Goal: Feedback & Contribution: Leave review/rating

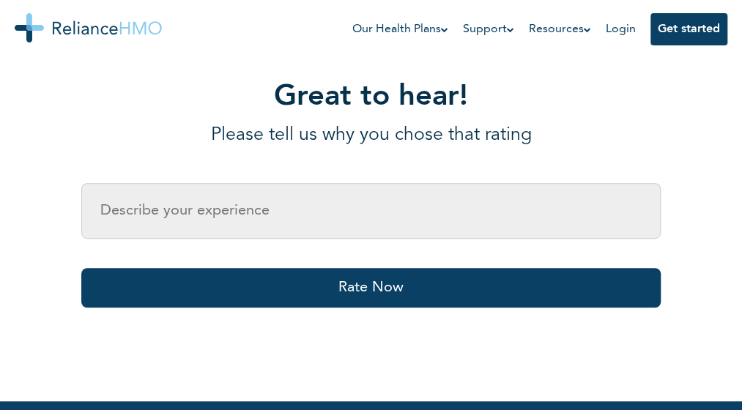
scroll to position [220, 0]
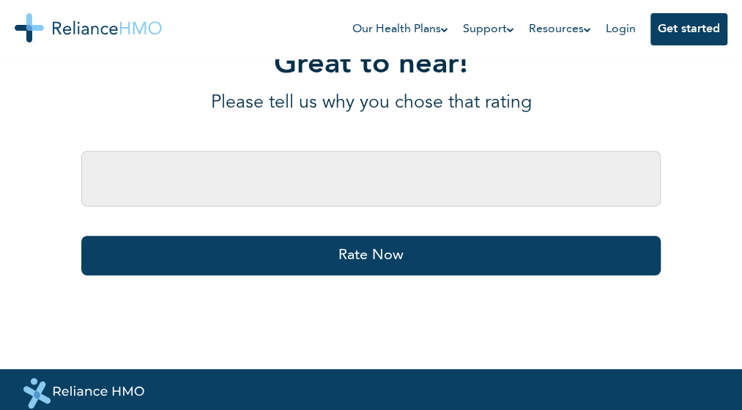
click at [502, 195] on input "text" at bounding box center [370, 179] width 579 height 56
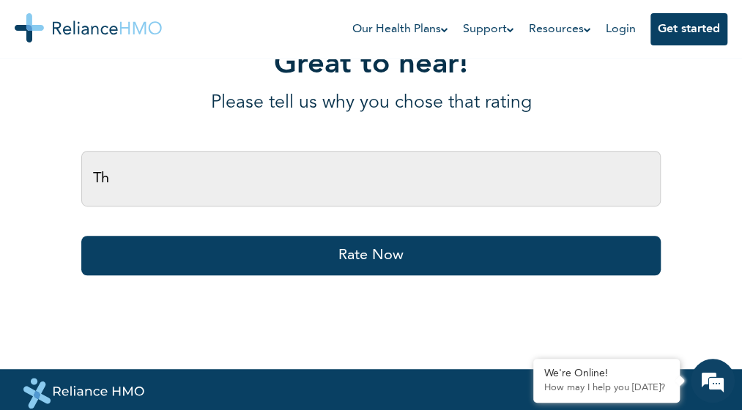
type input "T"
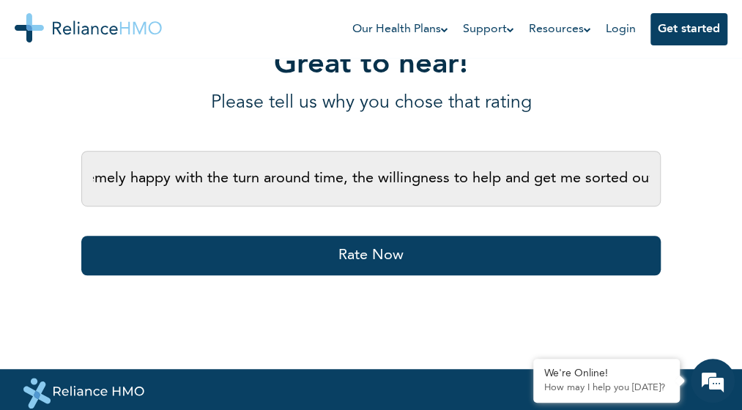
scroll to position [0, 64]
click at [541, 176] on input "Am extremely happy with the turn around time, the willingness to help and get m…" at bounding box center [370, 179] width 579 height 56
click at [648, 179] on input "Am extremely happy with the turn around time, the willingness to help and got m…" at bounding box center [370, 179] width 579 height 56
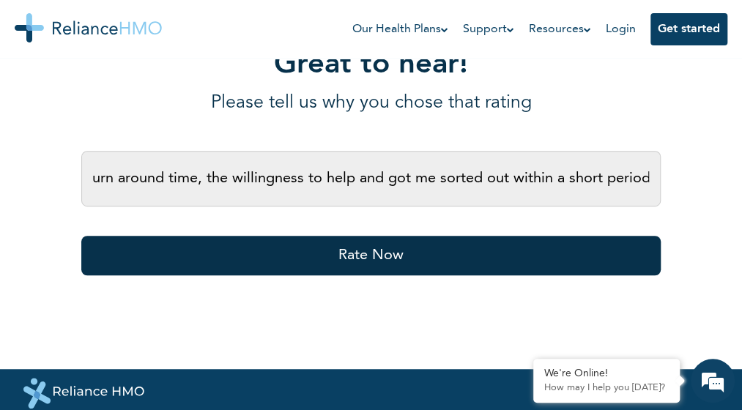
type input "Am extremely happy with the turn around time, the willingness to help and got m…"
click at [589, 245] on button "Rate Now" at bounding box center [370, 256] width 579 height 40
